Goal: Information Seeking & Learning: Learn about a topic

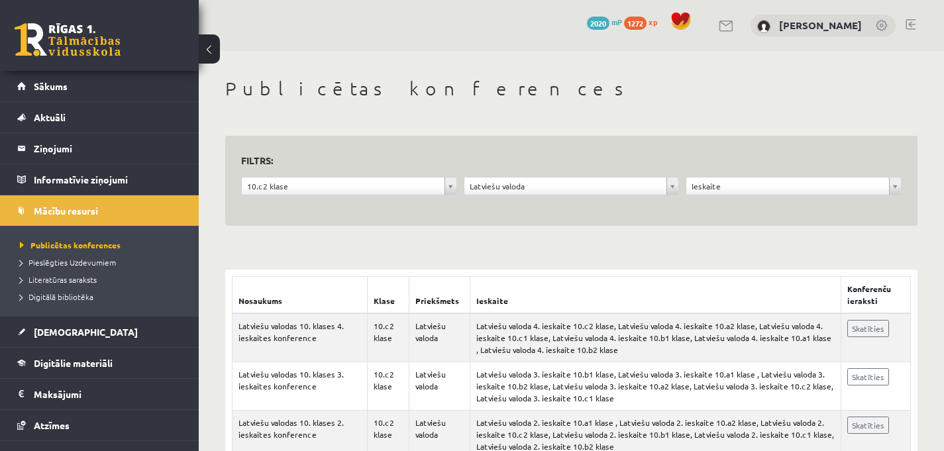
scroll to position [122, 0]
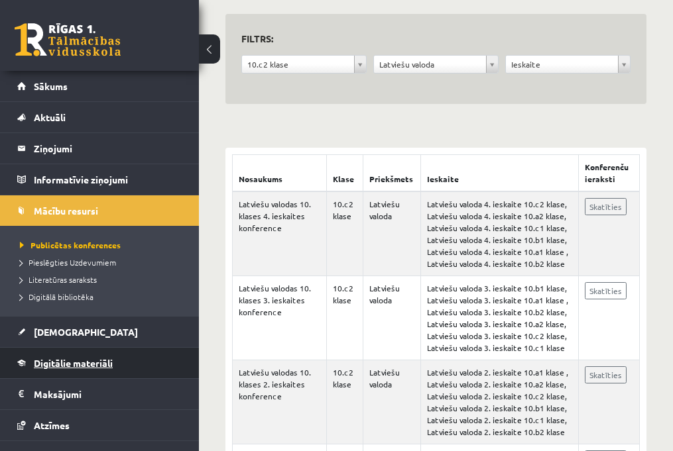
click at [89, 360] on span "Digitālie materiāli" at bounding box center [73, 363] width 79 height 12
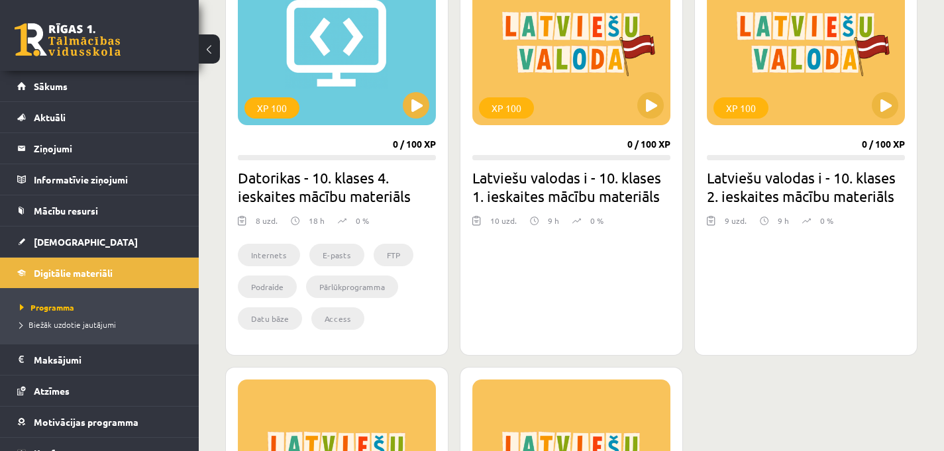
scroll to position [3376, 0]
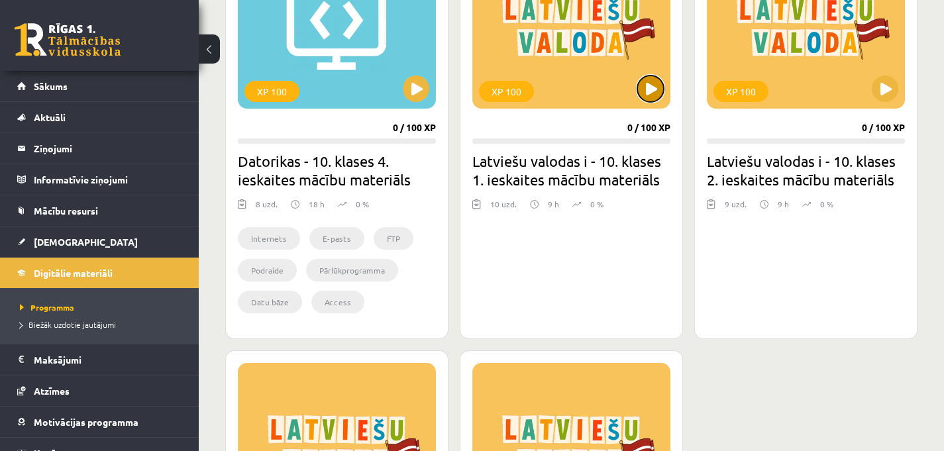
click at [656, 85] on button at bounding box center [650, 89] width 27 height 27
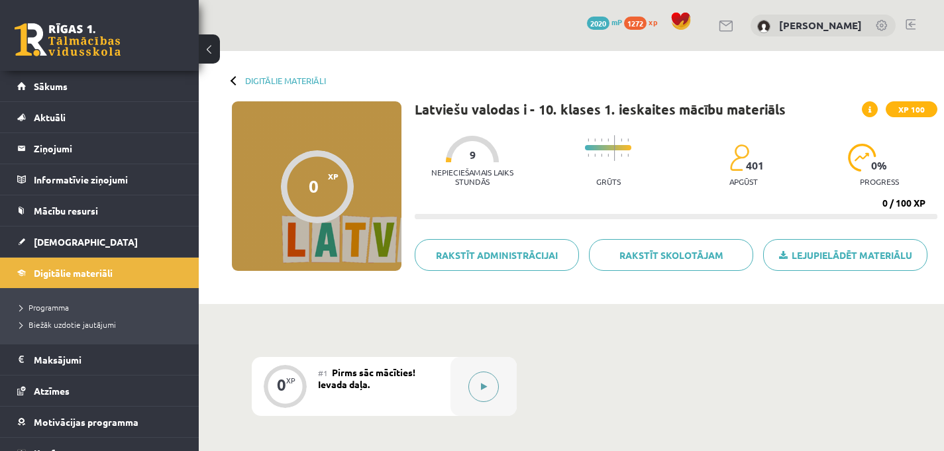
click at [486, 380] on button at bounding box center [483, 387] width 30 height 30
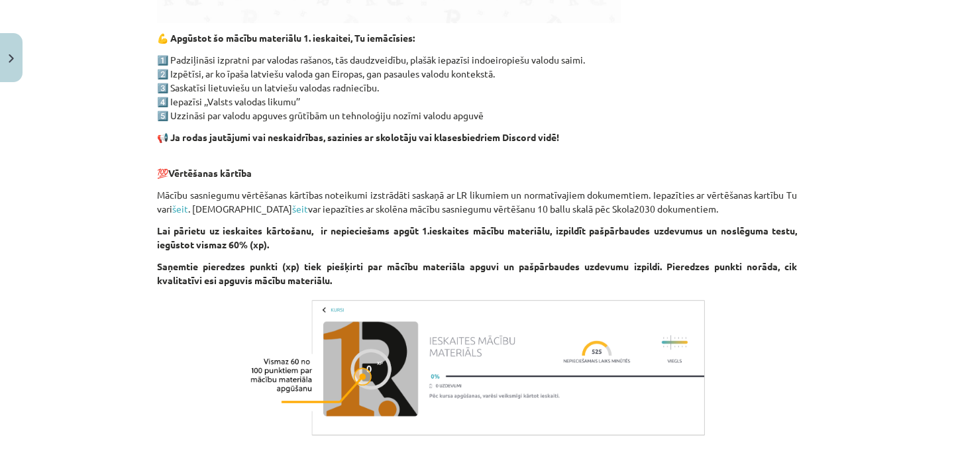
scroll to position [836, 0]
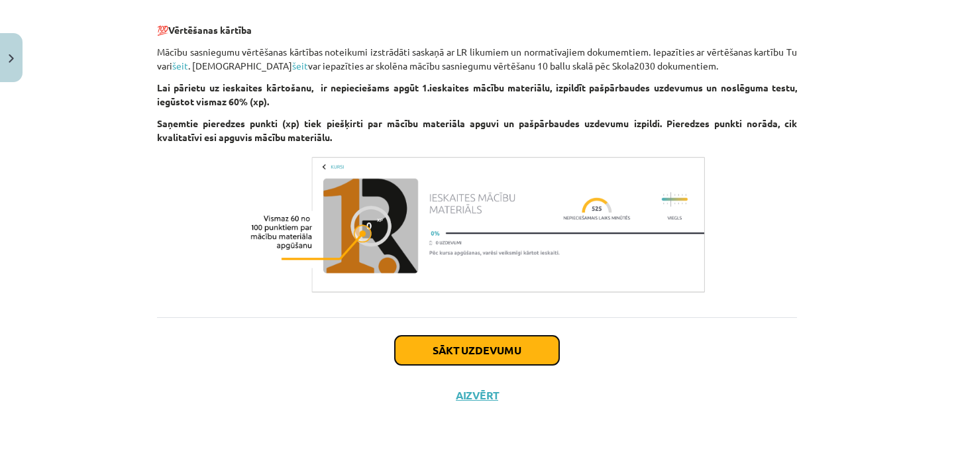
click at [474, 350] on button "Sākt uzdevumu" at bounding box center [477, 350] width 164 height 29
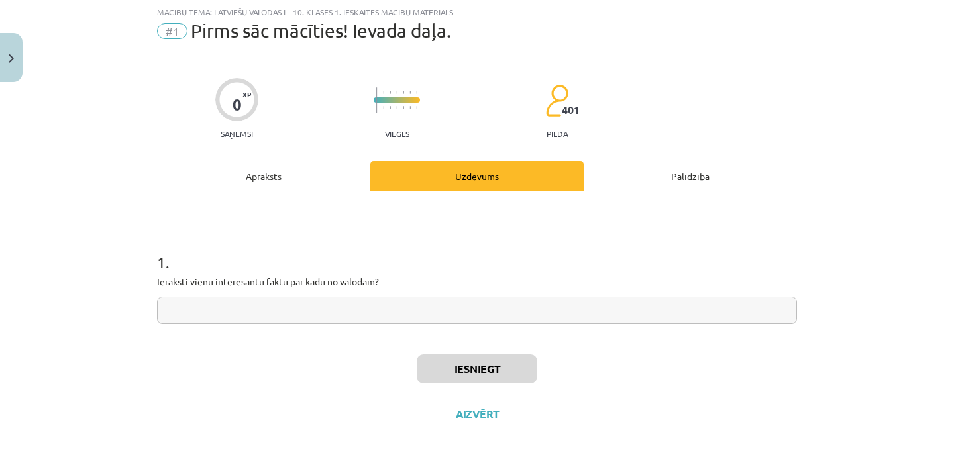
scroll to position [33, 0]
click at [400, 313] on input "text" at bounding box center [477, 311] width 640 height 27
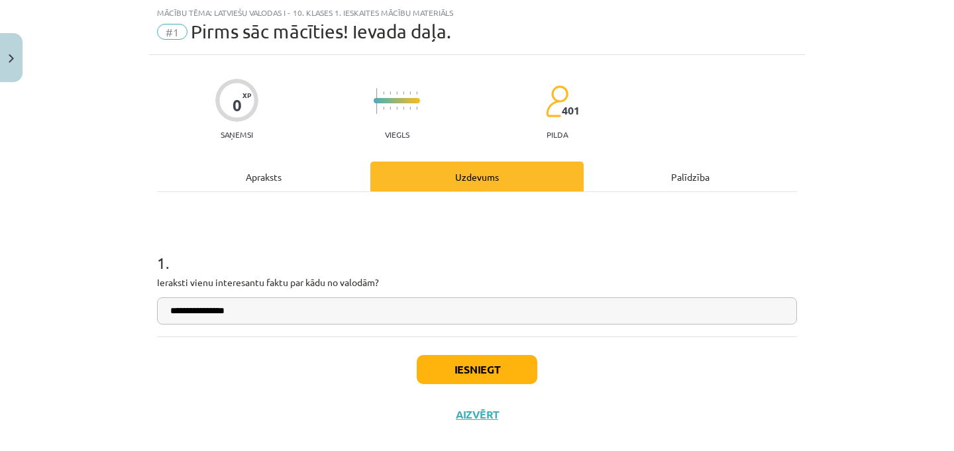
type input "**********"
click at [501, 364] on button "Iesniegt" at bounding box center [477, 369] width 121 height 29
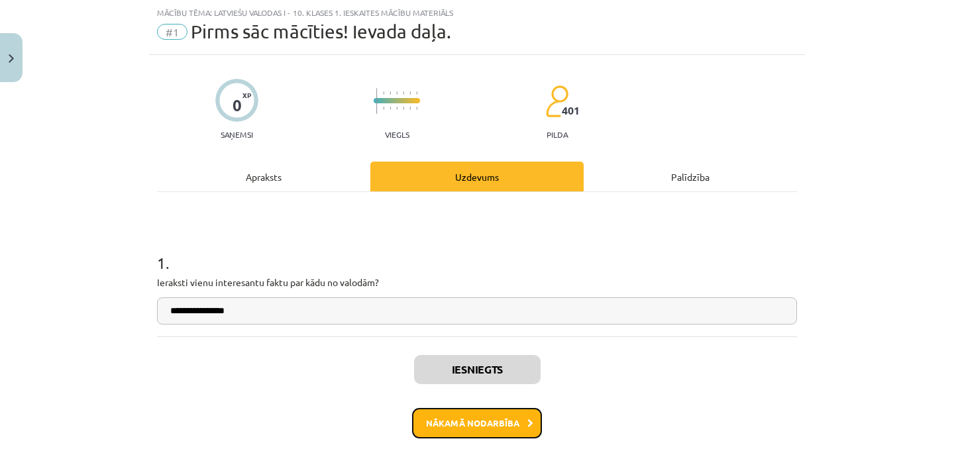
click at [498, 415] on button "Nākamā nodarbība" at bounding box center [477, 423] width 130 height 30
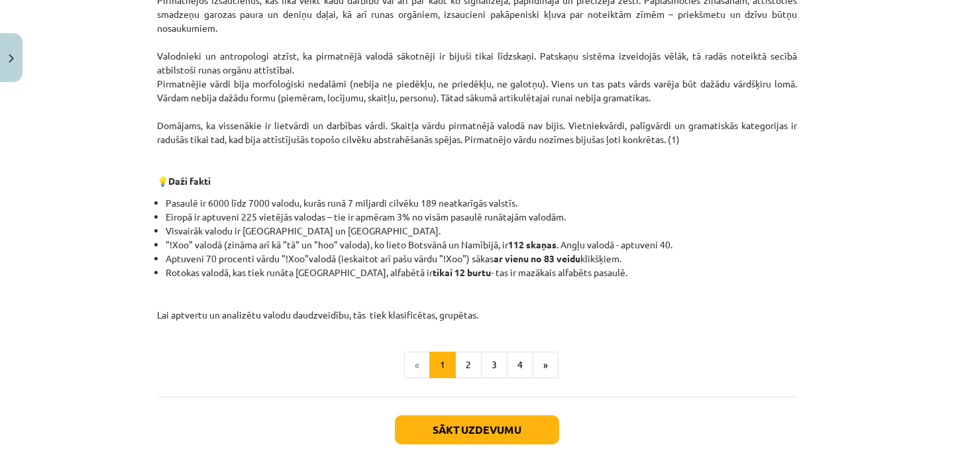
scroll to position [520, 0]
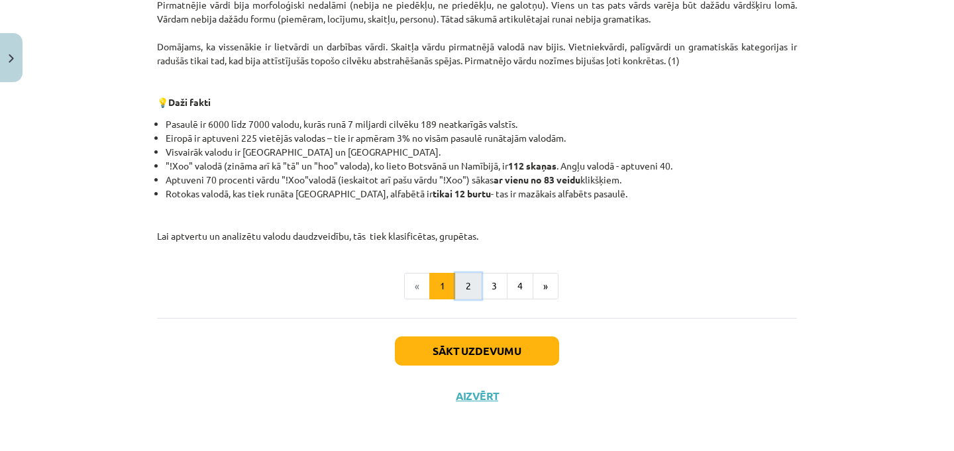
click at [464, 279] on button "2" at bounding box center [468, 286] width 27 height 27
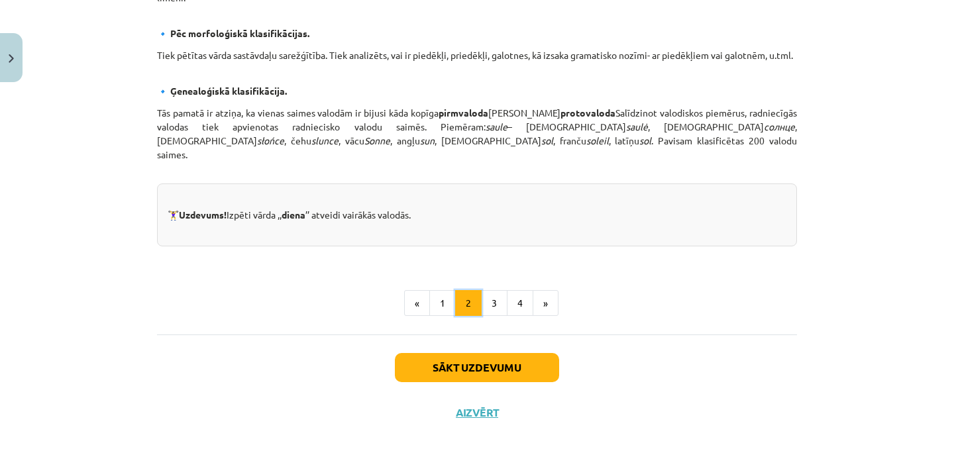
scroll to position [627, 0]
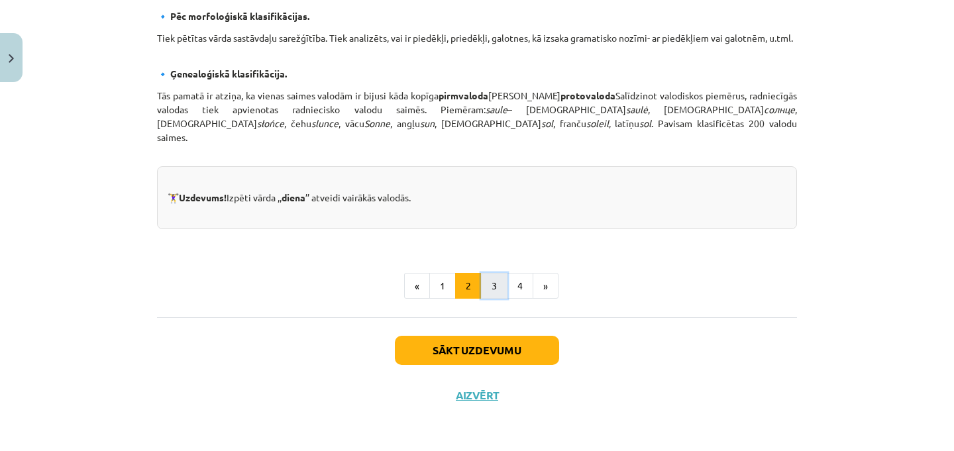
click at [481, 293] on button "3" at bounding box center [494, 286] width 27 height 27
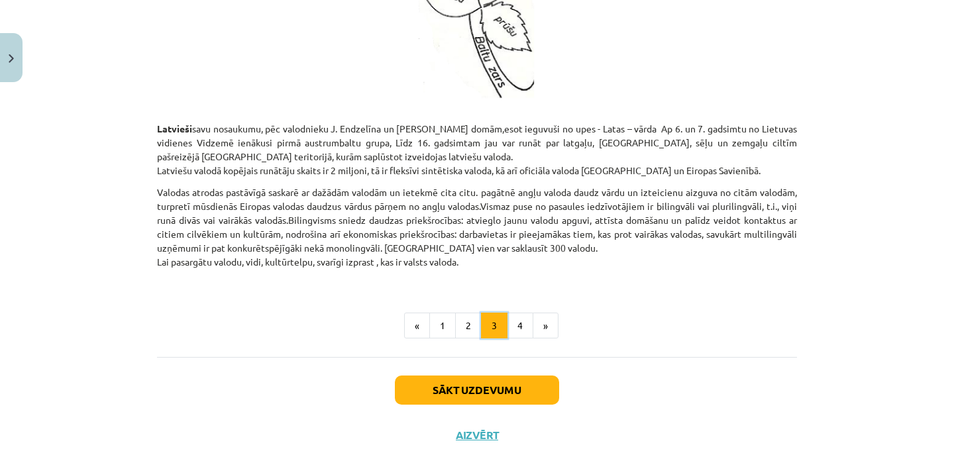
scroll to position [1222, 0]
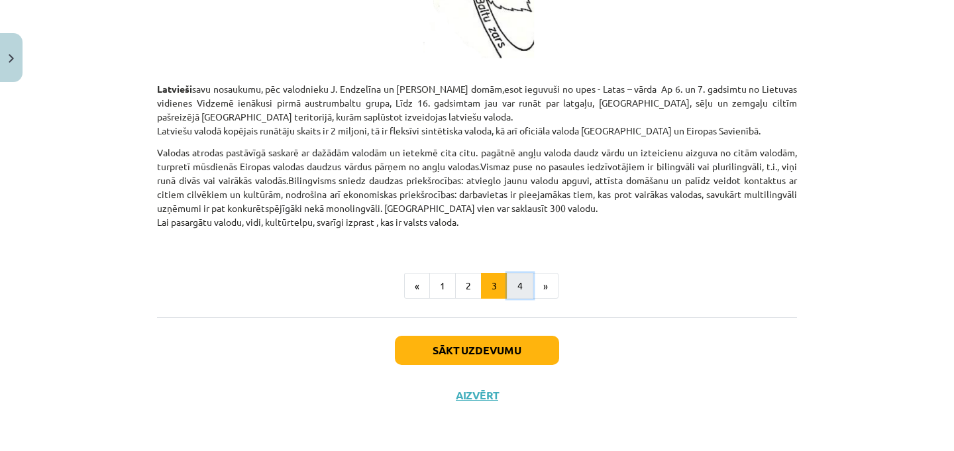
click at [514, 288] on button "4" at bounding box center [520, 286] width 27 height 27
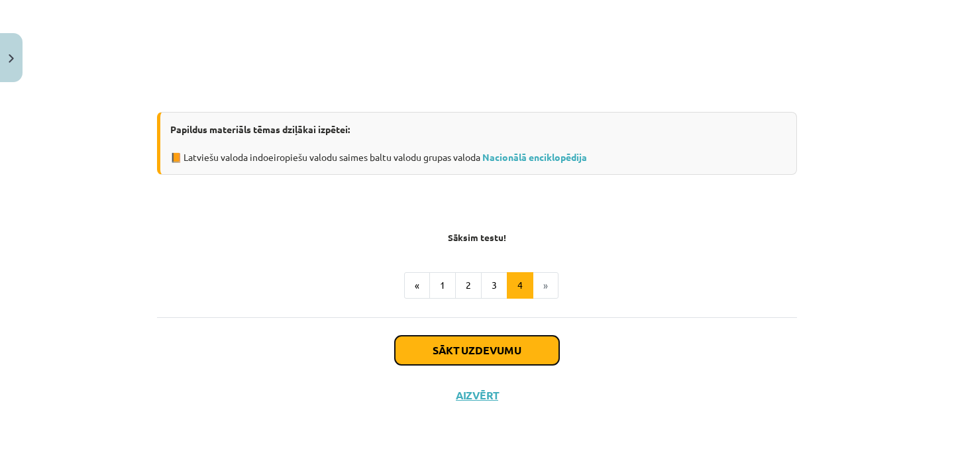
click at [515, 337] on button "Sākt uzdevumu" at bounding box center [477, 350] width 164 height 29
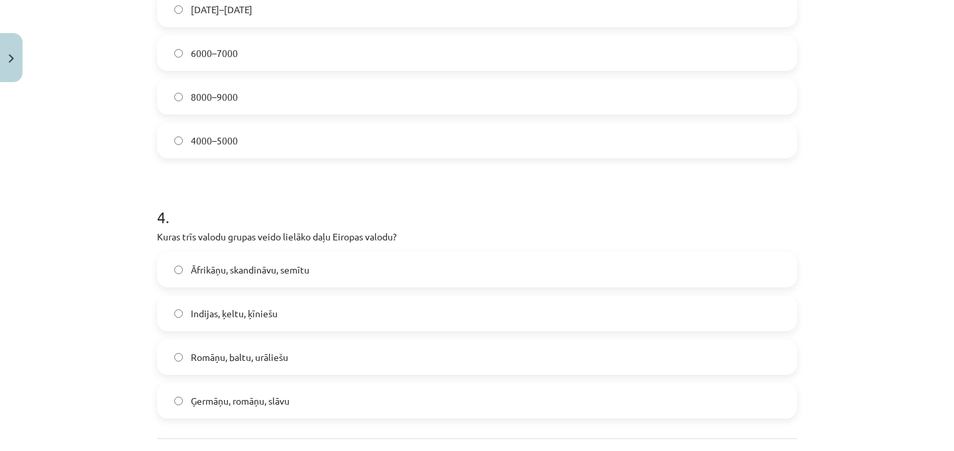
scroll to position [981, 0]
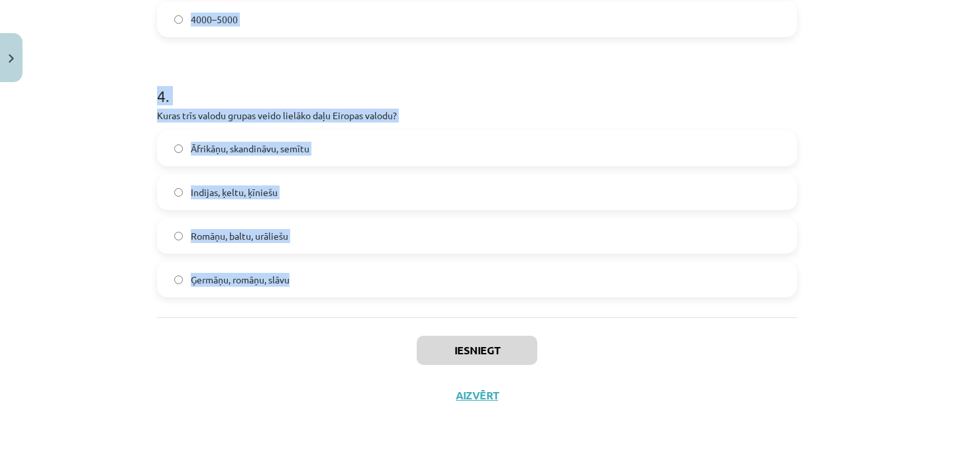
drag, startPoint x: 145, startPoint y: 255, endPoint x: 291, endPoint y: 313, distance: 157.0
copy form "1 . Kāda ir viena no galvenajām hipotēzēm par artikulētās runas rašanos cilvēku…"
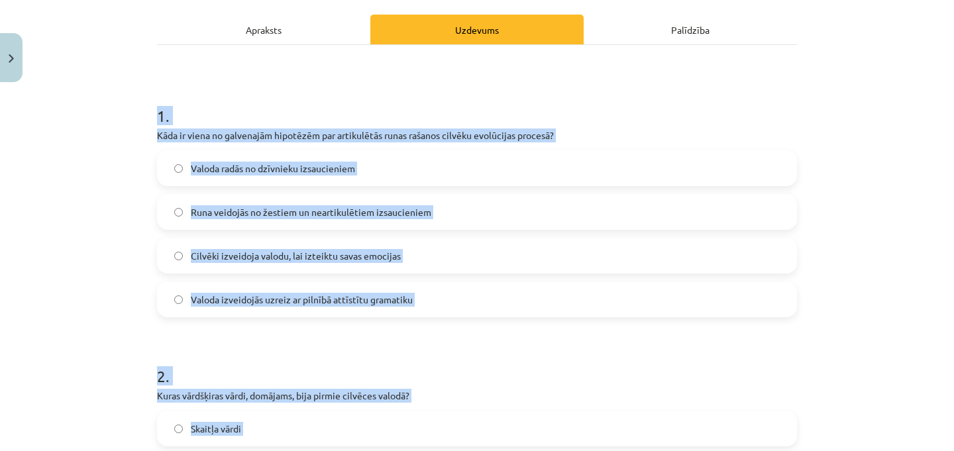
scroll to position [182, 0]
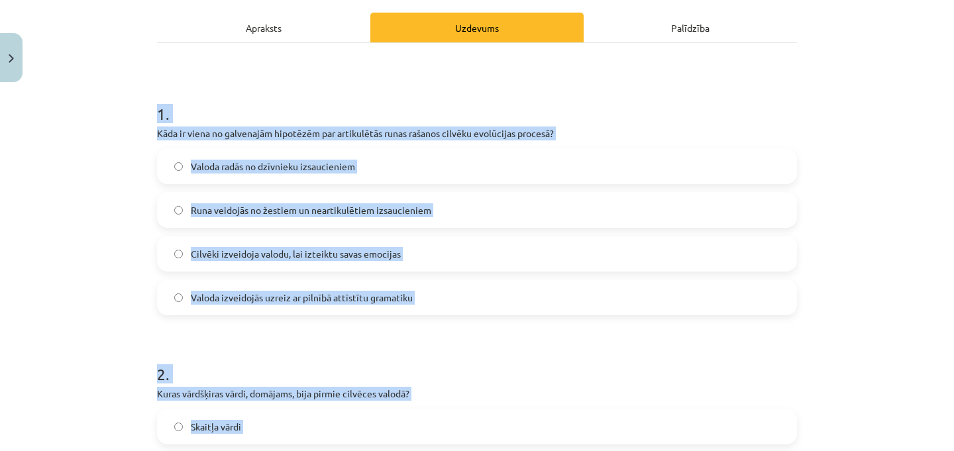
click at [202, 209] on span "Runa veidojās no žestiem un neartikulētiem izsaucieniem" at bounding box center [311, 210] width 241 height 14
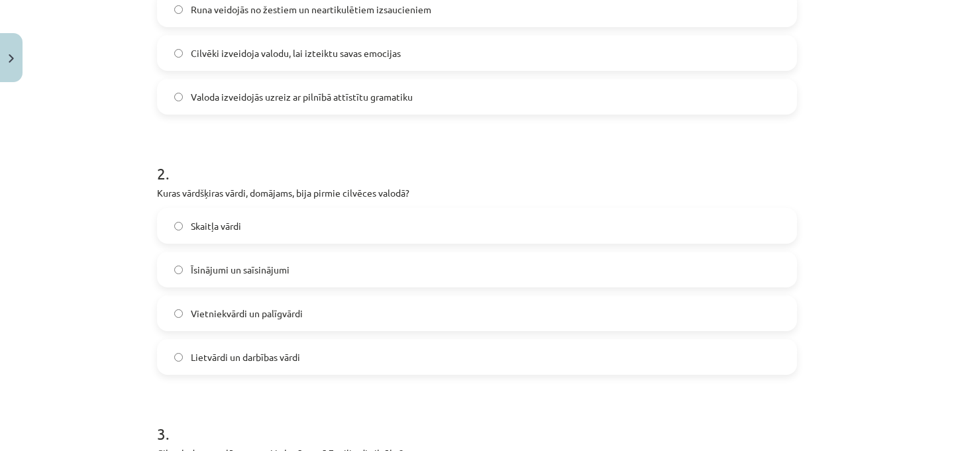
scroll to position [394, 0]
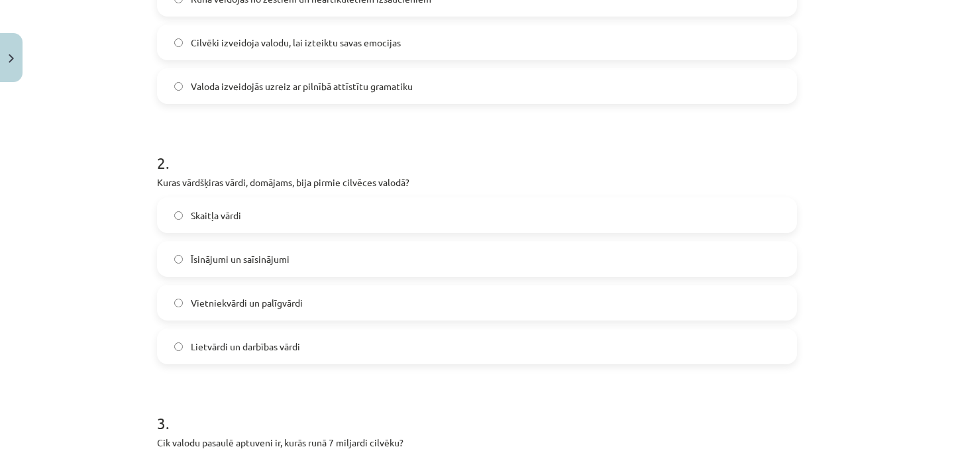
click at [295, 337] on label "Lietvārdi un darbības vārdi" at bounding box center [476, 346] width 637 height 33
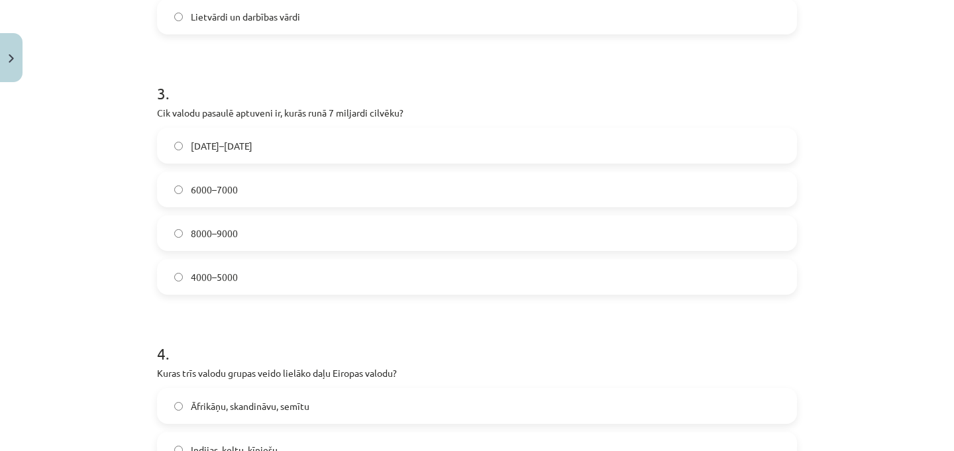
scroll to position [727, 0]
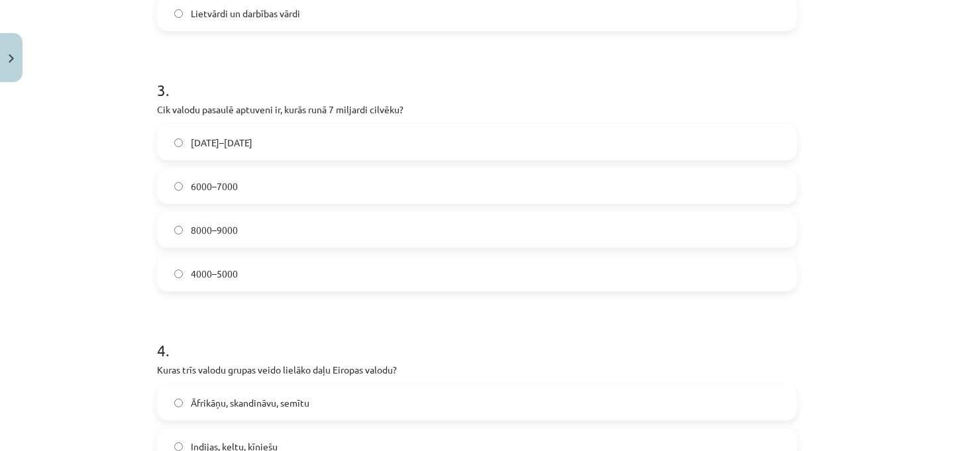
click at [230, 183] on span "6000–7000" at bounding box center [214, 187] width 47 height 14
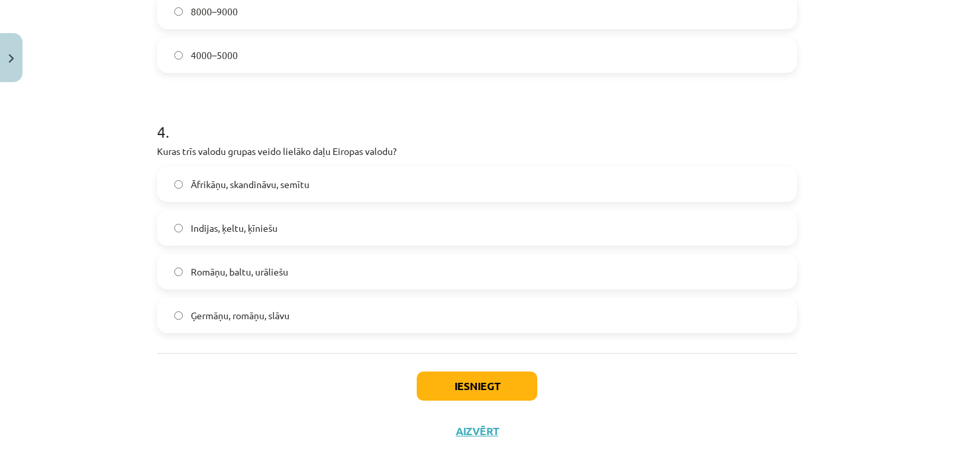
scroll to position [951, 0]
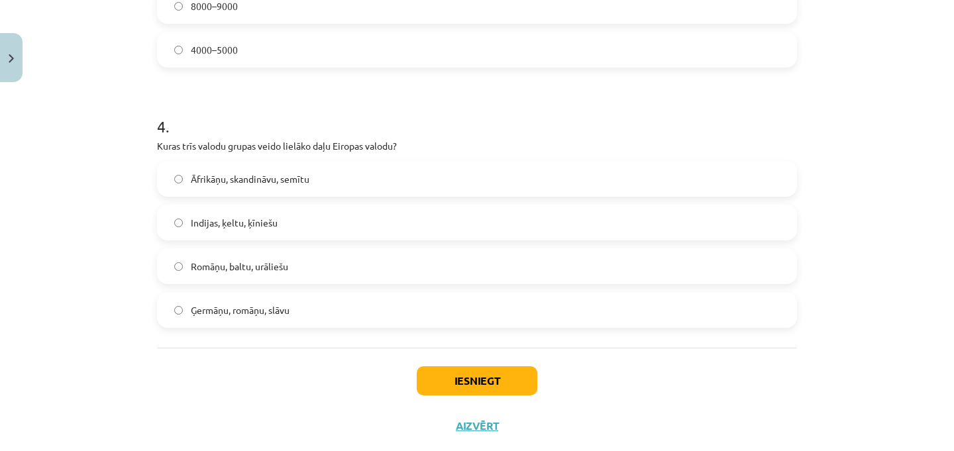
click at [241, 315] on span "Ģermāņu, romāņu, slāvu" at bounding box center [240, 310] width 99 height 14
click at [443, 379] on button "Iesniegt" at bounding box center [477, 380] width 121 height 29
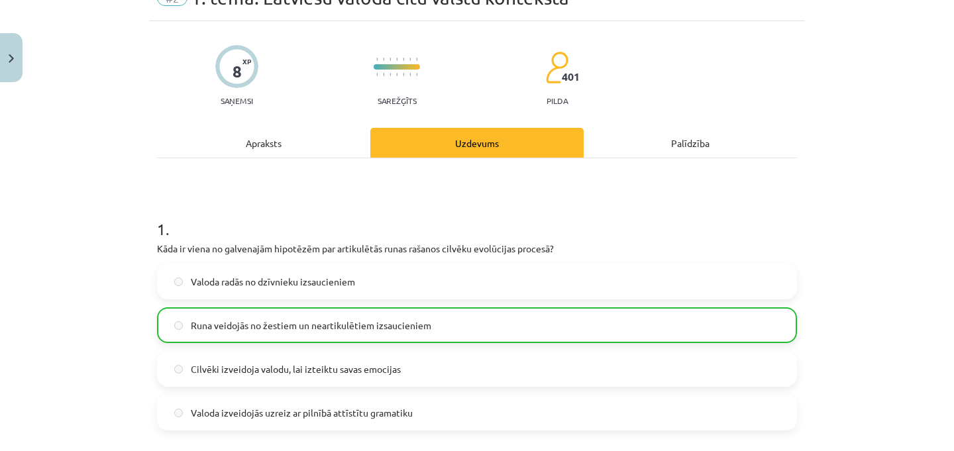
scroll to position [0, 0]
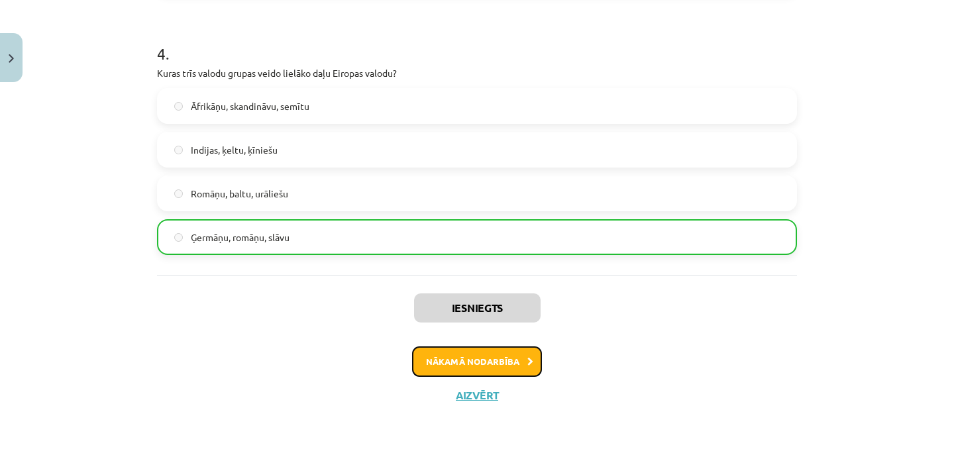
click at [478, 361] on button "Nākamā nodarbība" at bounding box center [477, 362] width 130 height 30
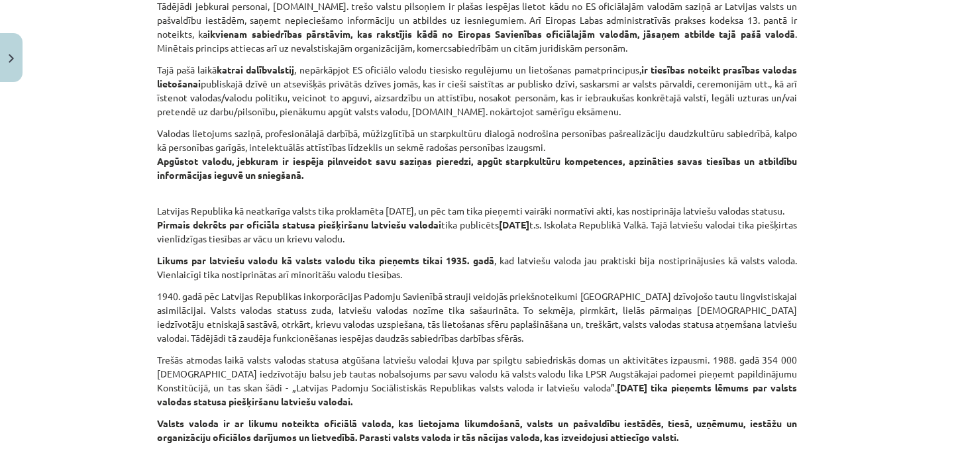
scroll to position [865, 0]
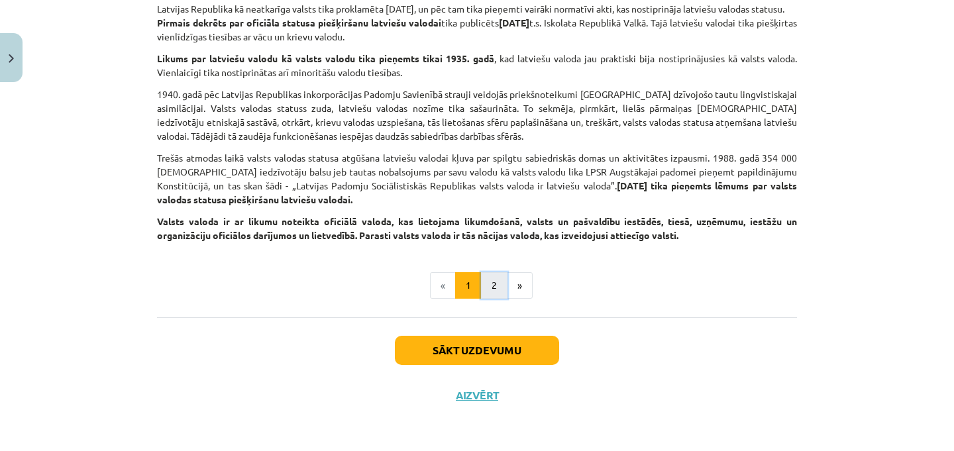
click at [492, 288] on button "2" at bounding box center [494, 285] width 27 height 27
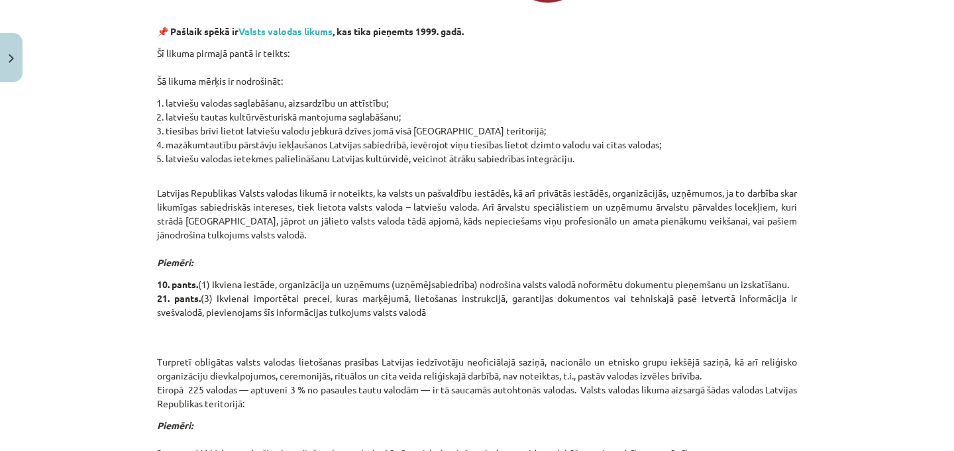
scroll to position [821, 0]
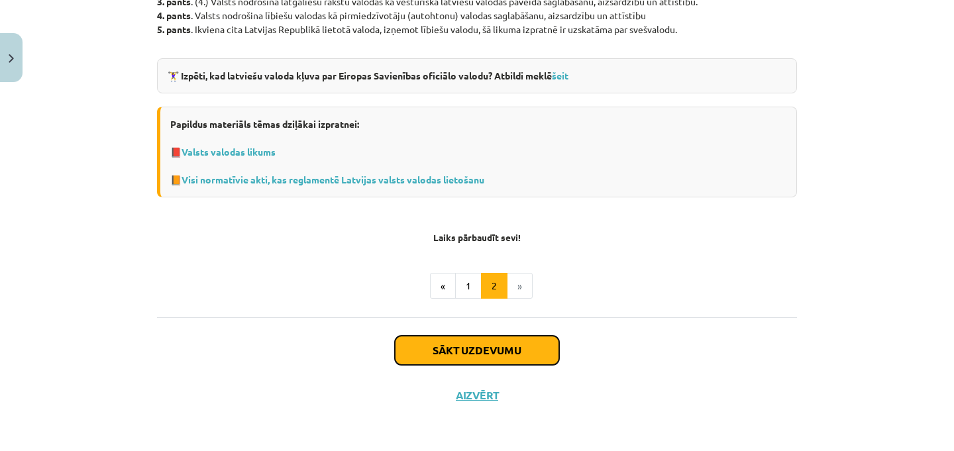
click at [501, 350] on button "Sākt uzdevumu" at bounding box center [477, 350] width 164 height 29
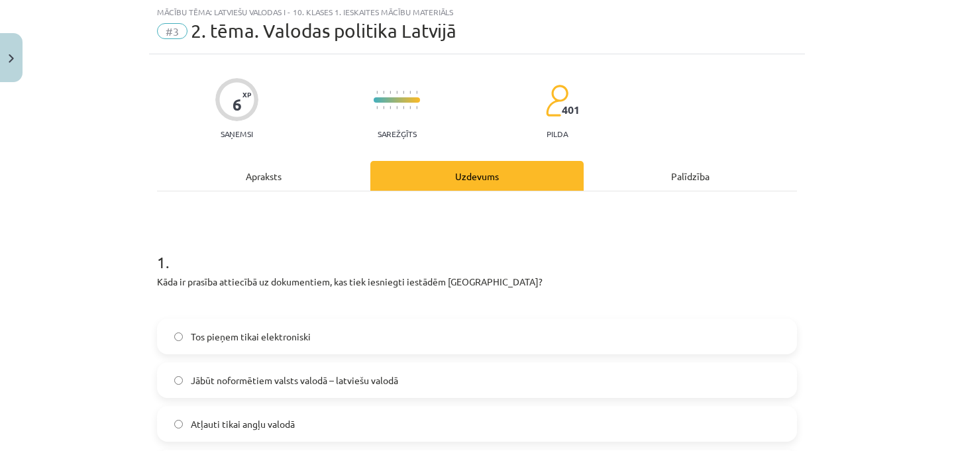
scroll to position [33, 0]
click at [13, 72] on button "Close" at bounding box center [11, 57] width 23 height 49
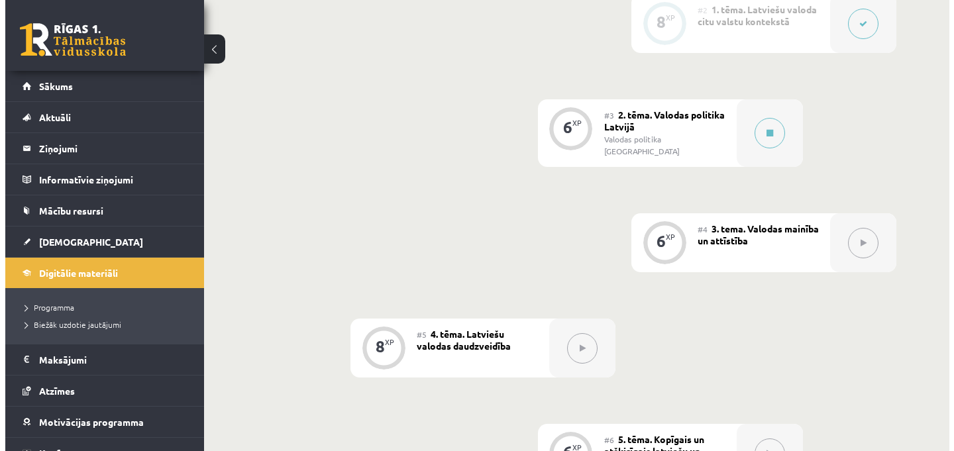
scroll to position [477, 0]
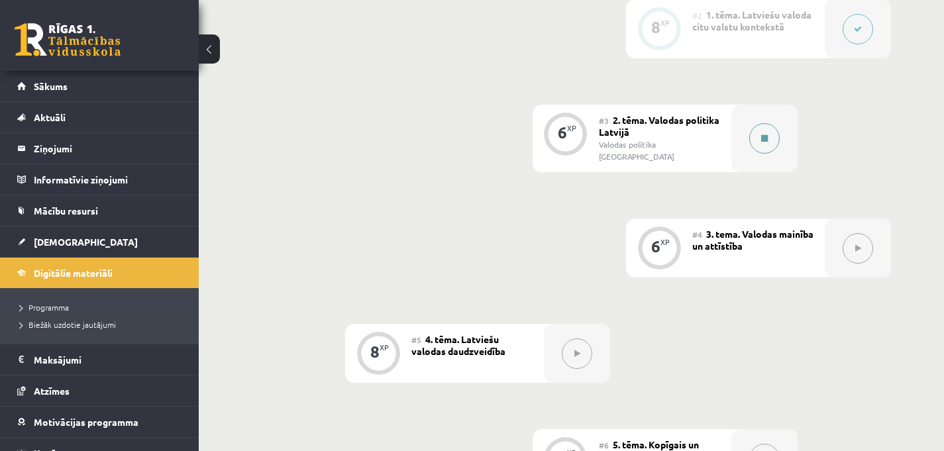
click at [771, 130] on button at bounding box center [764, 138] width 30 height 30
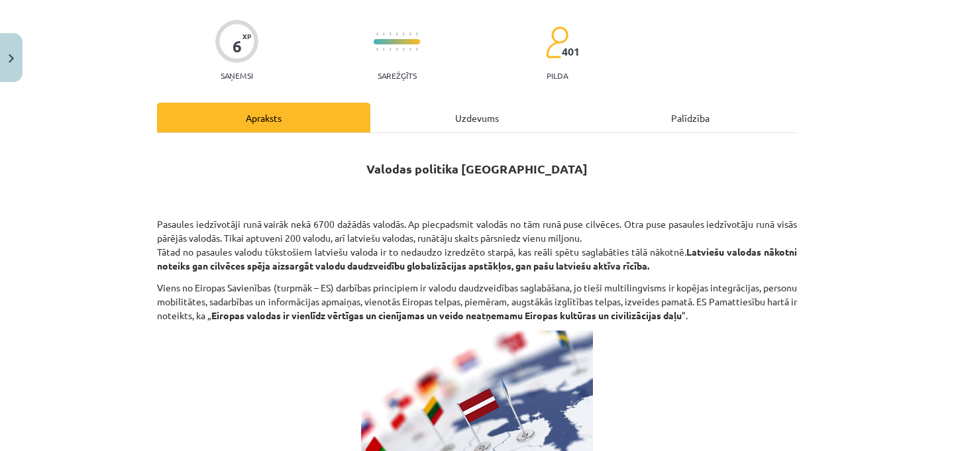
scroll to position [4, 0]
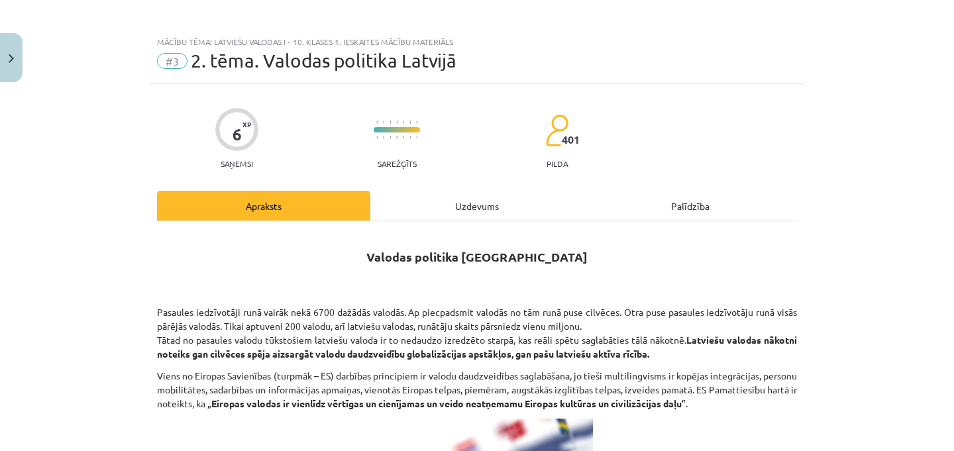
click at [474, 211] on div "Uzdevums" at bounding box center [476, 206] width 213 height 30
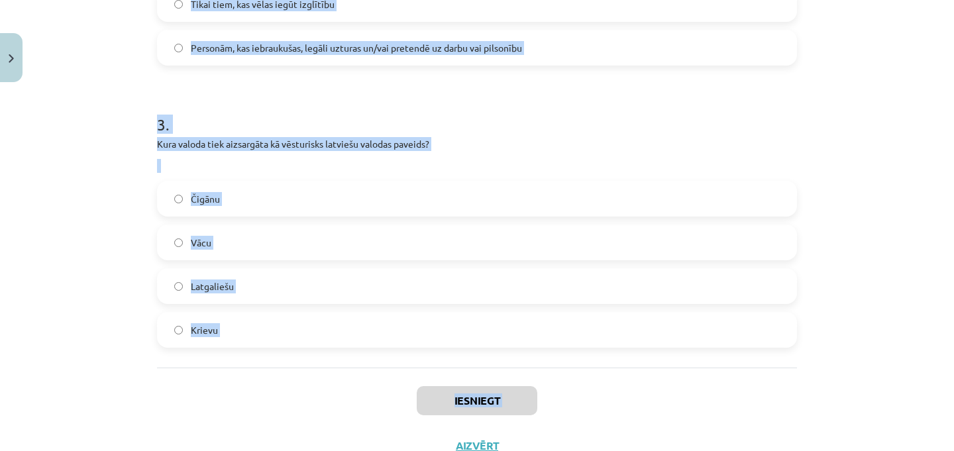
scroll to position [760, 0]
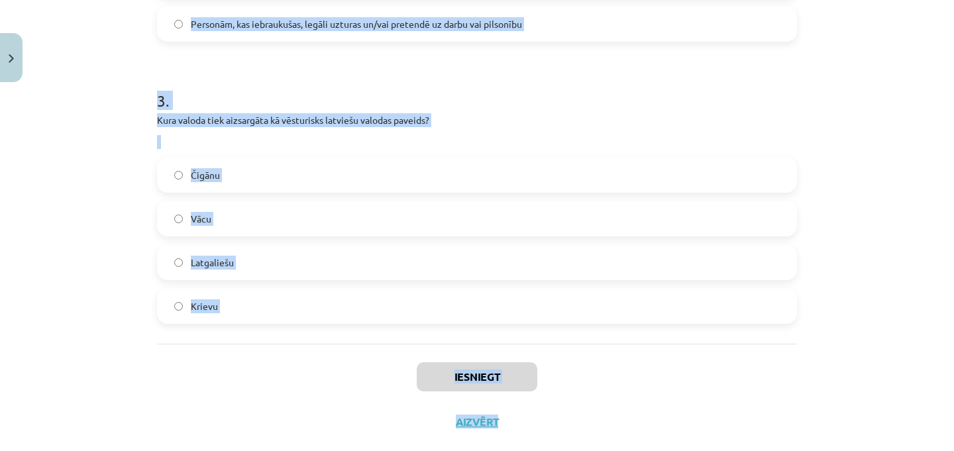
drag, startPoint x: 148, startPoint y: 248, endPoint x: 347, endPoint y: 440, distance: 276.0
copy div "1 . Kāda ir prasība attiecībā uz dokumentiem, kas tiek iesniegti iestādēm [GEOG…"
click at [463, 110] on div "3 . Kura valoda tiek aizsargāta kā vēsturisks latviešu valodas paveids? Čigānu …" at bounding box center [477, 196] width 640 height 256
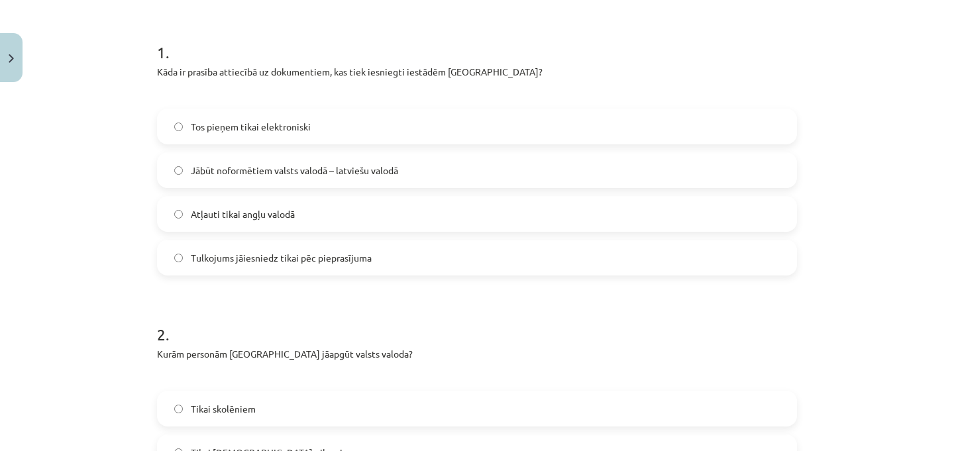
scroll to position [0, 0]
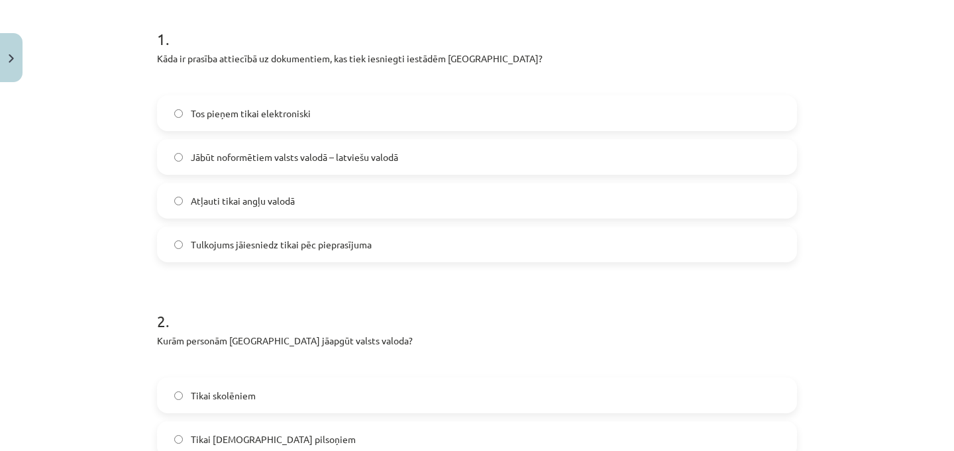
click at [327, 163] on span "Jābūt noformētiem valsts valodā – latviešu valodā" at bounding box center [294, 157] width 207 height 14
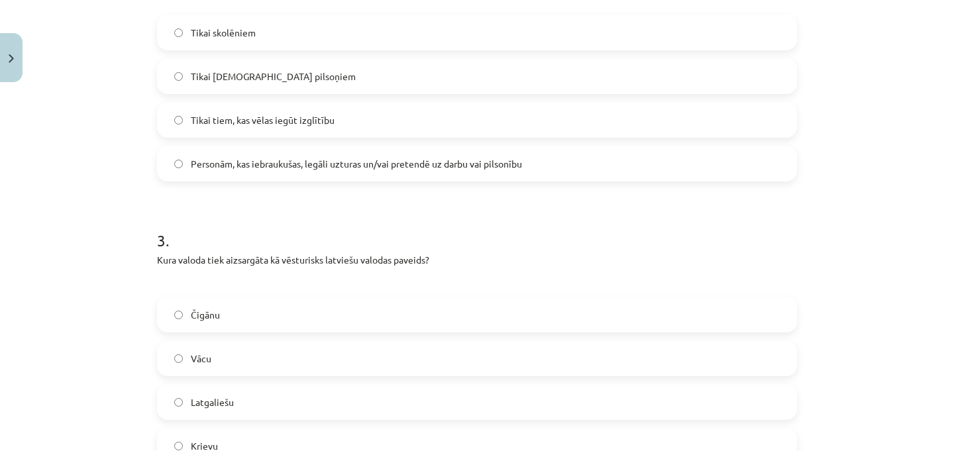
scroll to position [621, 0]
click at [214, 168] on span "Personām, kas iebraukušas, legāli uzturas un/vai pretendē uz darbu vai pilsonību" at bounding box center [356, 163] width 331 height 14
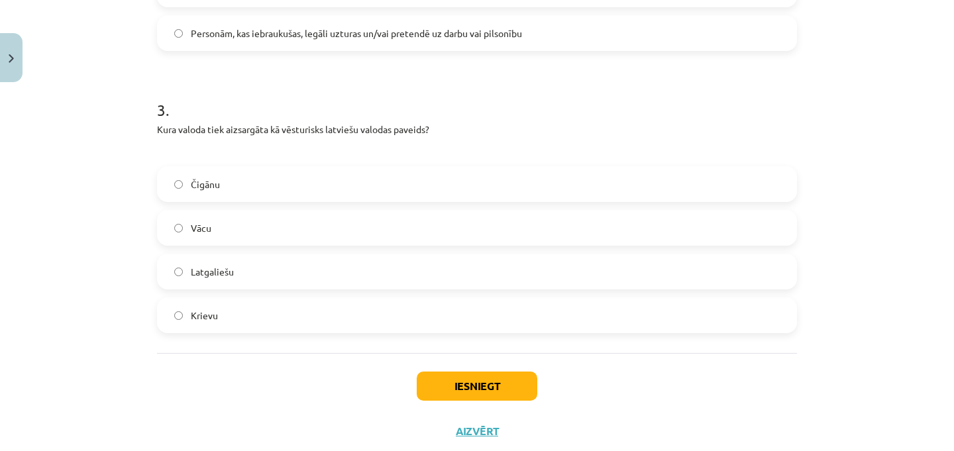
scroll to position [786, 0]
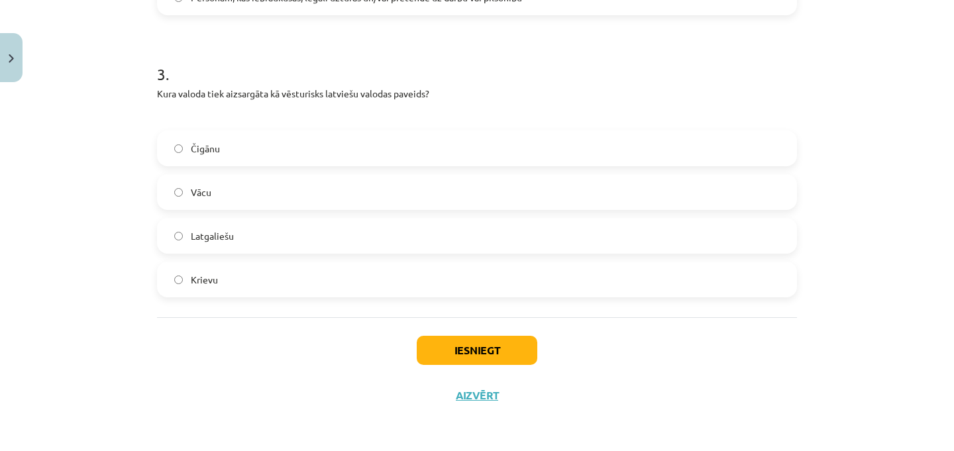
click at [243, 230] on label "Latgaliešu" at bounding box center [476, 235] width 637 height 33
click at [498, 358] on button "Iesniegt" at bounding box center [477, 350] width 121 height 29
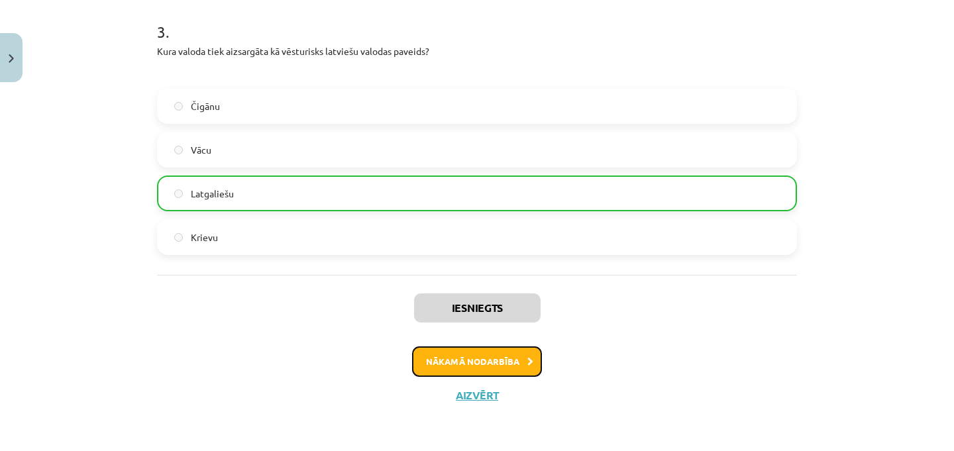
click at [499, 370] on button "Nākamā nodarbība" at bounding box center [477, 362] width 130 height 30
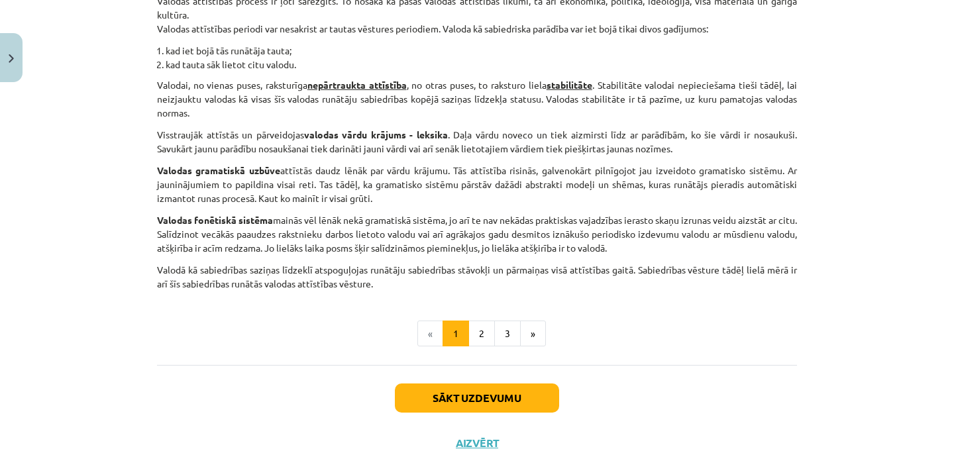
scroll to position [625, 0]
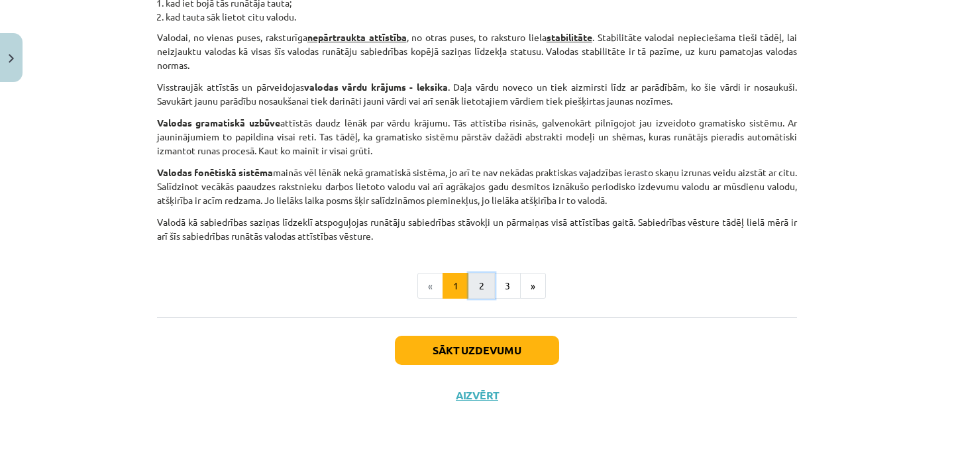
click at [475, 290] on button "2" at bounding box center [481, 286] width 27 height 27
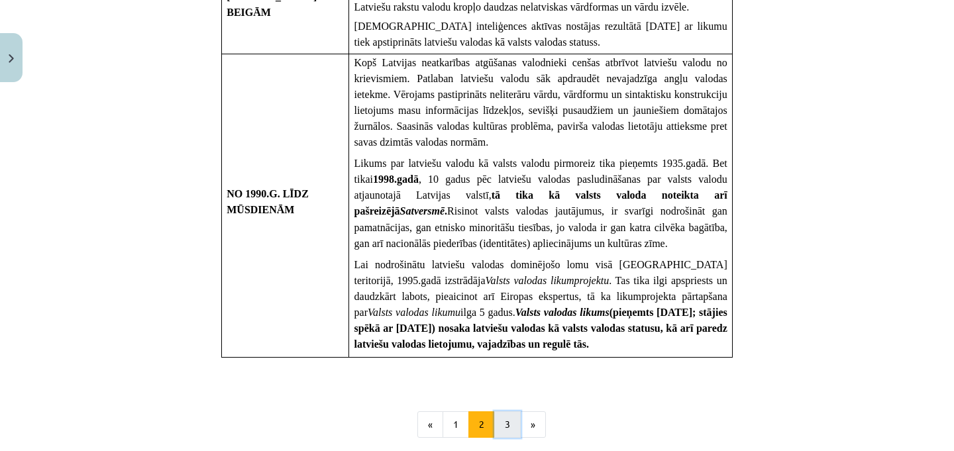
click at [506, 411] on button "3" at bounding box center [507, 424] width 27 height 27
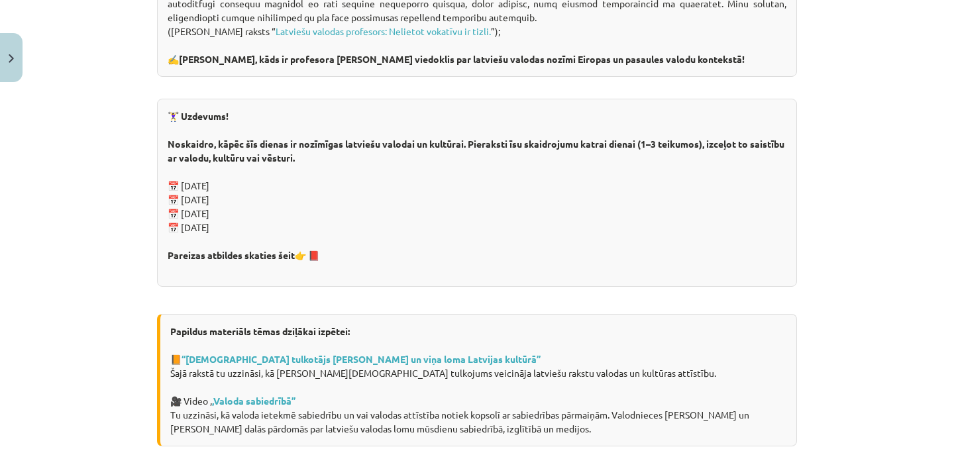
scroll to position [1990, 0]
